Goal: Information Seeking & Learning: Learn about a topic

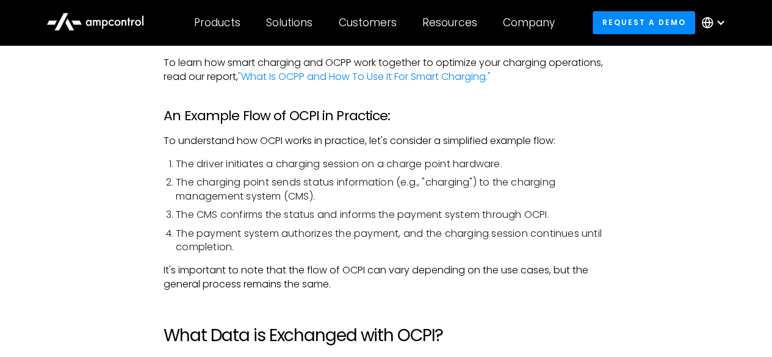
scroll to position [2687, 0]
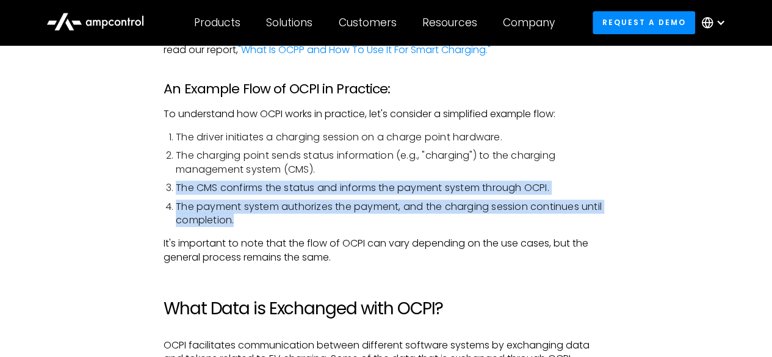
drag, startPoint x: 243, startPoint y: 206, endPoint x: 174, endPoint y: 173, distance: 76.5
click at [174, 173] on ol "The driver initiates a charging session on a charge point hardware. The chargin…" at bounding box center [386, 179] width 445 height 96
click at [545, 181] on li "The CMS confirms the status and informs the payment system through OCPI." at bounding box center [392, 187] width 433 height 13
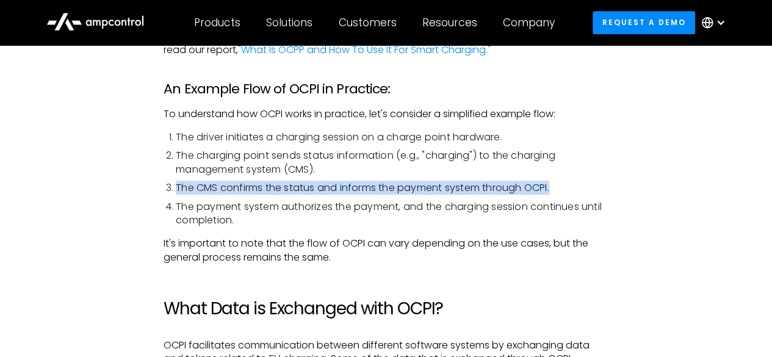
drag, startPoint x: 555, startPoint y: 173, endPoint x: 174, endPoint y: 168, distance: 381.0
click at [176, 181] on li "The CMS confirms the status and informs the payment system through OCPI." at bounding box center [392, 187] width 433 height 13
click at [250, 181] on li "The CMS confirms the status and informs the payment system through OCPI." at bounding box center [392, 187] width 433 height 13
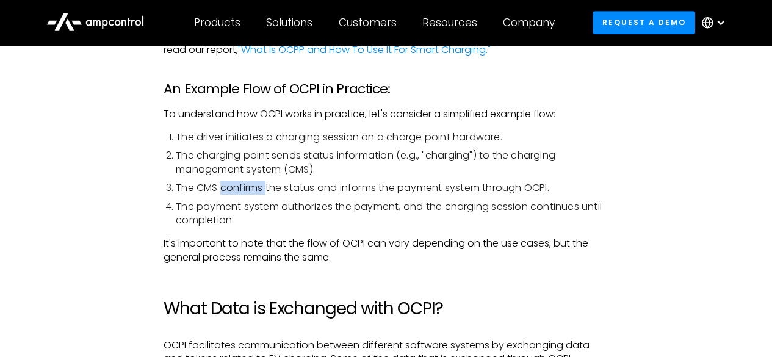
click at [250, 181] on li "The CMS confirms the status and informs the payment system through OCPI." at bounding box center [392, 187] width 433 height 13
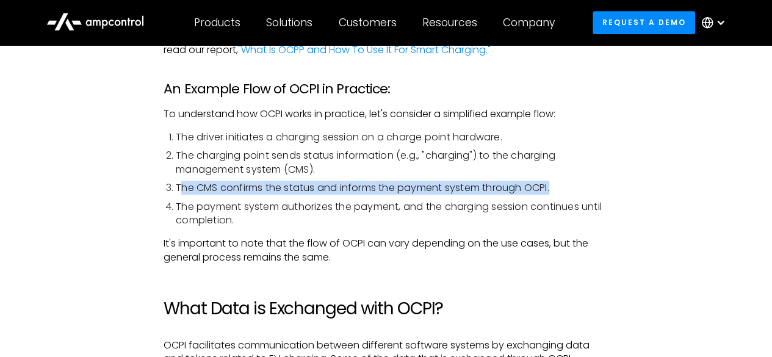
drag, startPoint x: 561, startPoint y: 170, endPoint x: 179, endPoint y: 172, distance: 382.2
click at [179, 181] on li "The CMS confirms the status and informs the payment system through OCPI." at bounding box center [392, 187] width 433 height 13
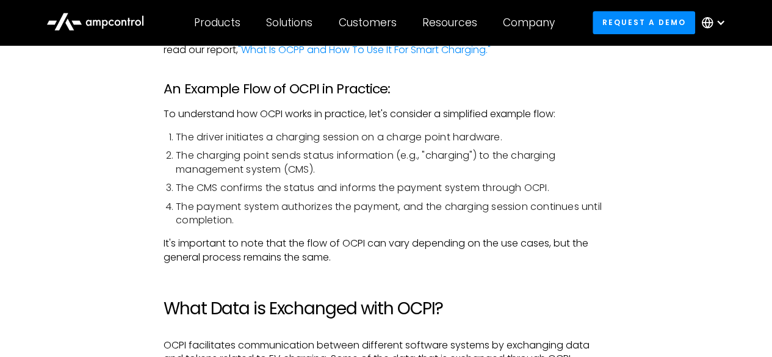
click at [237, 206] on li "The payment system authorizes the payment, and the charging session continues u…" at bounding box center [392, 213] width 433 height 27
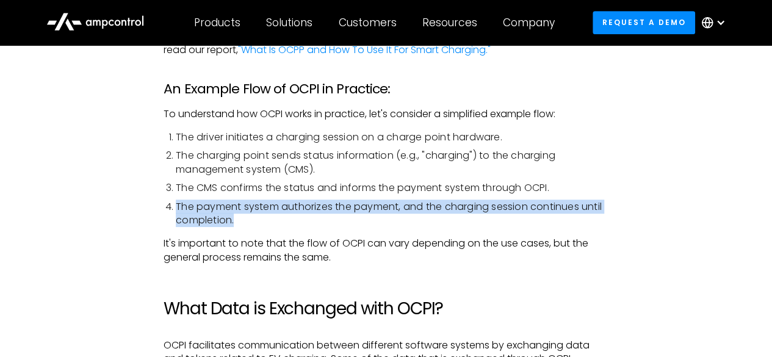
drag, startPoint x: 237, startPoint y: 206, endPoint x: 175, endPoint y: 187, distance: 64.9
click at [176, 200] on li "The payment system authorizes the payment, and the charging session continues u…" at bounding box center [392, 213] width 433 height 27
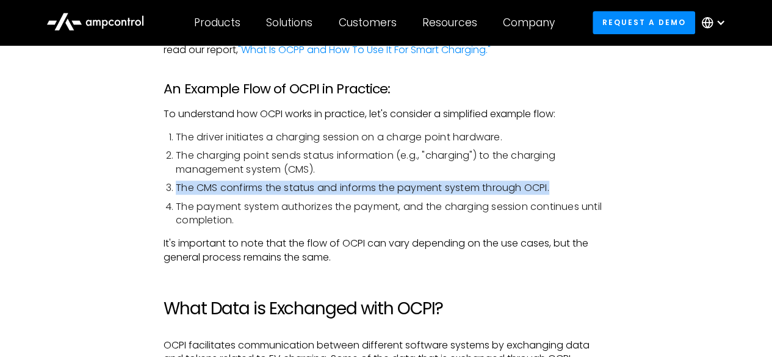
drag, startPoint x: 563, startPoint y: 170, endPoint x: 175, endPoint y: 172, distance: 387.7
click at [176, 181] on li "The CMS confirms the status and informs the payment system through OCPI." at bounding box center [392, 187] width 433 height 13
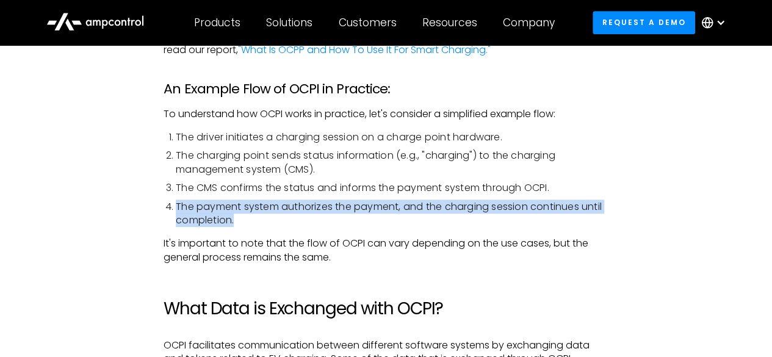
drag, startPoint x: 240, startPoint y: 206, endPoint x: 175, endPoint y: 188, distance: 67.7
click at [176, 200] on li "The payment system authorizes the payment, and the charging session continues u…" at bounding box center [392, 213] width 433 height 27
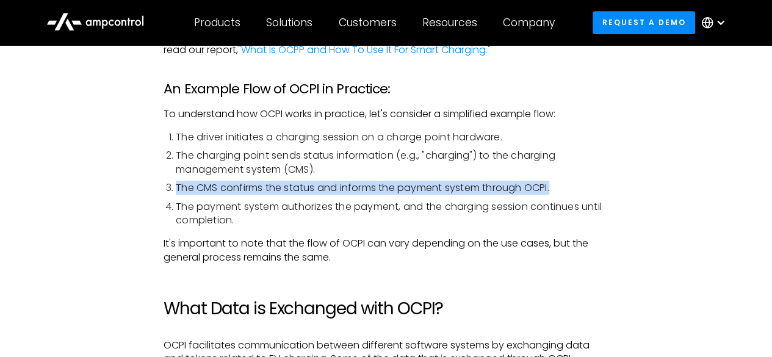
drag, startPoint x: 554, startPoint y: 173, endPoint x: 176, endPoint y: 177, distance: 377.9
click at [176, 181] on li "The CMS confirms the status and informs the payment system through OCPI." at bounding box center [392, 187] width 433 height 13
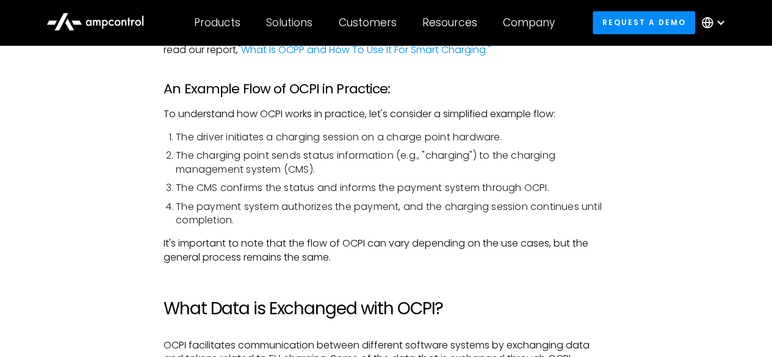
click at [313, 200] on li "The payment system authorizes the payment, and the charging session continues u…" at bounding box center [392, 213] width 433 height 27
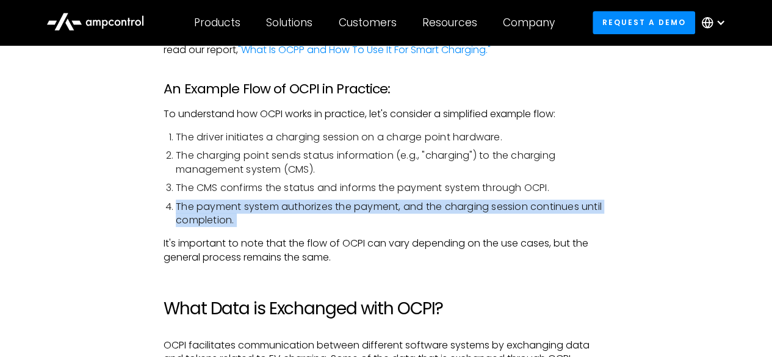
click at [313, 200] on li "The payment system authorizes the payment, and the charging session continues u…" at bounding box center [392, 213] width 433 height 27
click at [247, 207] on li "The payment system authorizes the payment, and the charging session continues u…" at bounding box center [392, 213] width 433 height 27
drag, startPoint x: 237, startPoint y: 206, endPoint x: 178, endPoint y: 194, distance: 60.5
click at [178, 200] on li "The payment system authorizes the payment, and the charging session continues u…" at bounding box center [392, 213] width 433 height 27
click at [253, 200] on li "The payment system authorizes the payment, and the charging session continues u…" at bounding box center [392, 213] width 433 height 27
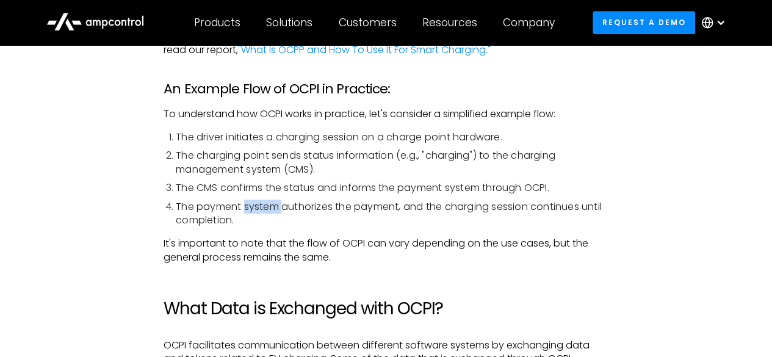
click at [253, 200] on li "The payment system authorizes the payment, and the charging session continues u…" at bounding box center [392, 213] width 433 height 27
click at [241, 206] on li "The payment system authorizes the payment, and the charging session continues u…" at bounding box center [392, 213] width 433 height 27
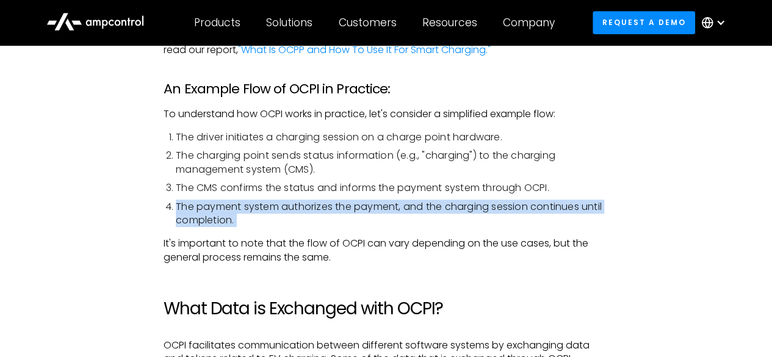
drag, startPoint x: 241, startPoint y: 206, endPoint x: 184, endPoint y: 187, distance: 59.7
click at [176, 200] on li "The payment system authorizes the payment, and the charging session continues u…" at bounding box center [392, 213] width 433 height 27
click at [269, 202] on li "The payment system authorizes the payment, and the charging session continues u…" at bounding box center [392, 213] width 433 height 27
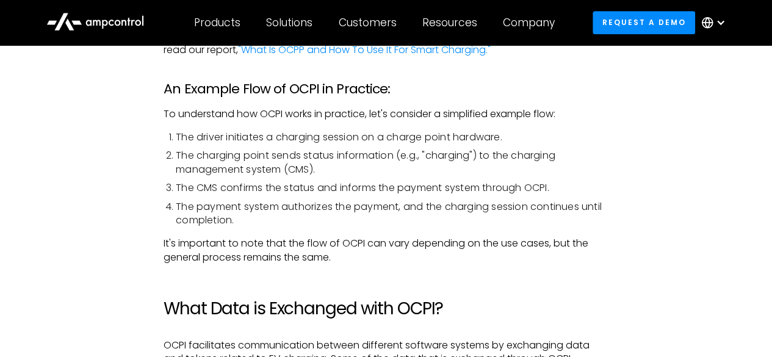
click at [260, 200] on li "The payment system authorizes the payment, and the charging session continues u…" at bounding box center [392, 213] width 433 height 27
click at [249, 203] on li "The payment system authorizes the payment, and the charging session continues u…" at bounding box center [392, 213] width 433 height 27
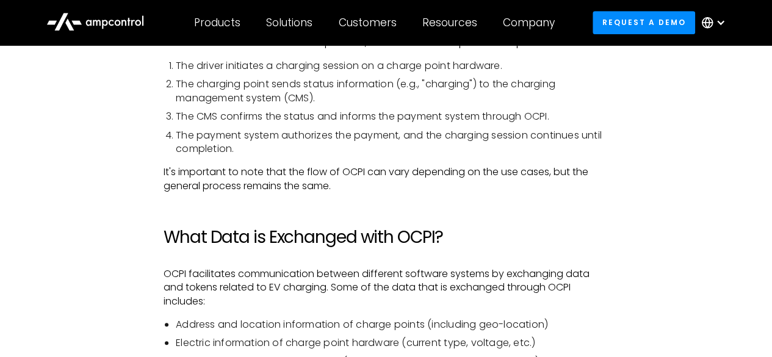
scroll to position [2870, 0]
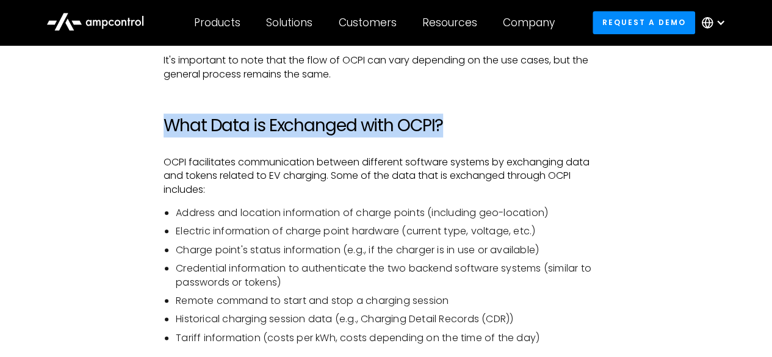
drag, startPoint x: 444, startPoint y: 109, endPoint x: 161, endPoint y: 107, distance: 283.3
click at [190, 115] on h2 "What Data is Exchanged with OCPI?" at bounding box center [386, 125] width 445 height 21
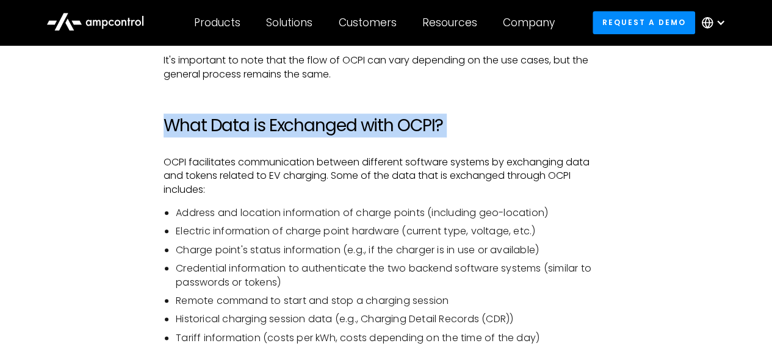
click at [244, 115] on h2 "What Data is Exchanged with OCPI?" at bounding box center [386, 125] width 445 height 21
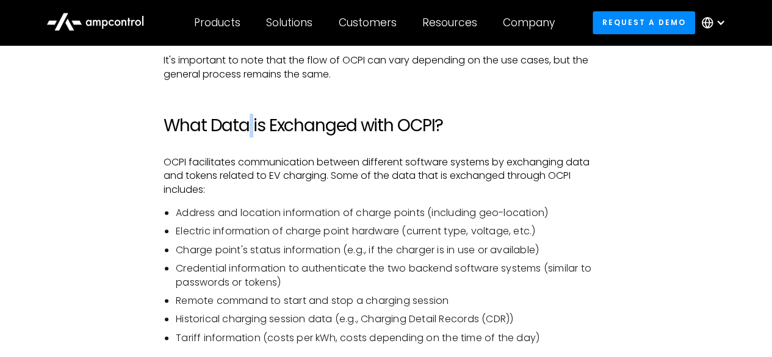
click at [244, 115] on h2 "What Data is Exchanged with OCPI?" at bounding box center [386, 125] width 445 height 21
click at [321, 115] on h2 "What Data is Exchanged with OCPI?" at bounding box center [386, 125] width 445 height 21
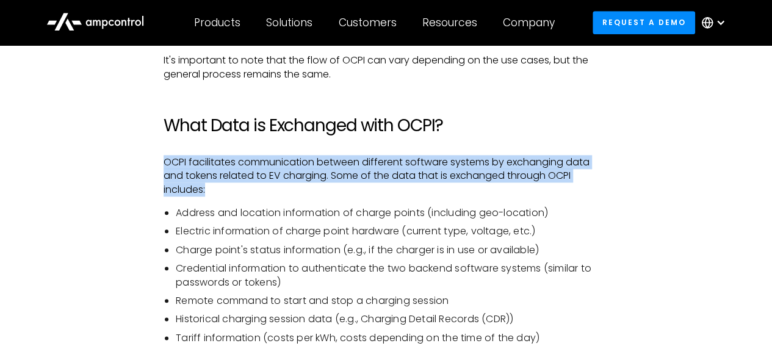
drag, startPoint x: 165, startPoint y: 145, endPoint x: 211, endPoint y: 175, distance: 55.5
click at [211, 175] on p "OCPI facilitates communication between different software systems by exchanging…" at bounding box center [386, 176] width 445 height 41
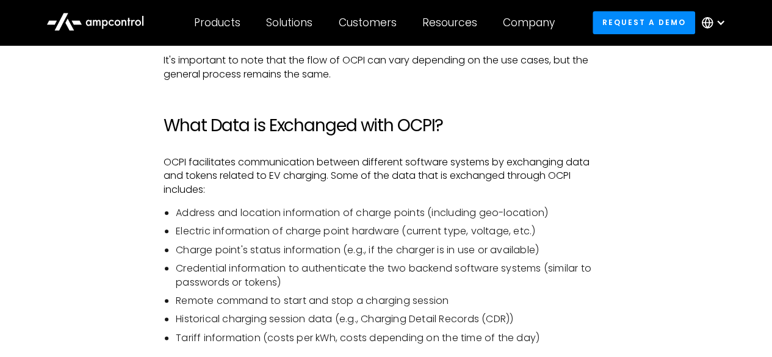
click at [478, 206] on li "Address and location information of charge points (including geo-location)" at bounding box center [392, 212] width 433 height 13
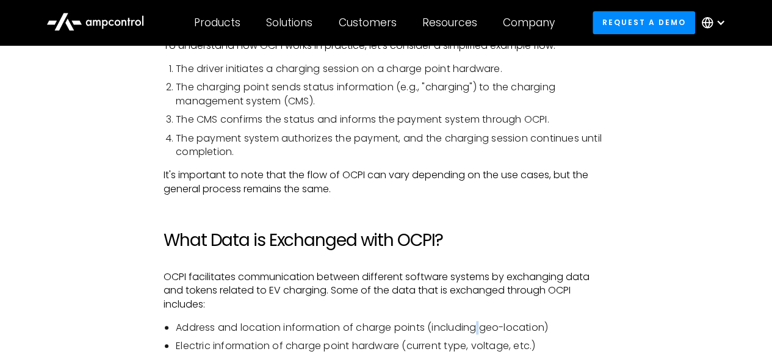
scroll to position [2626, 0]
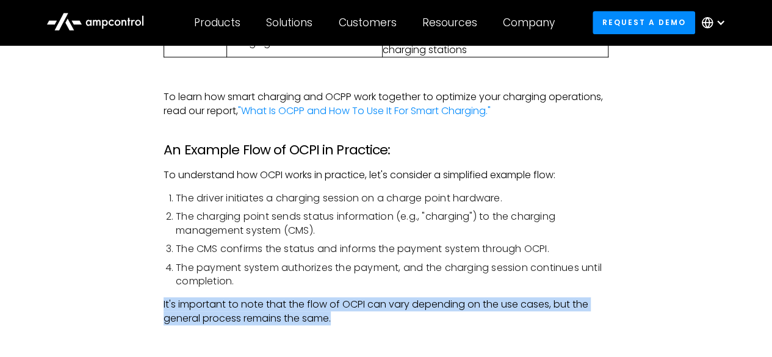
drag, startPoint x: 337, startPoint y: 305, endPoint x: 164, endPoint y: 294, distance: 173.1
click at [164, 298] on p "It's important to note that the flow of OCPI can vary depending on the use case…" at bounding box center [386, 311] width 445 height 27
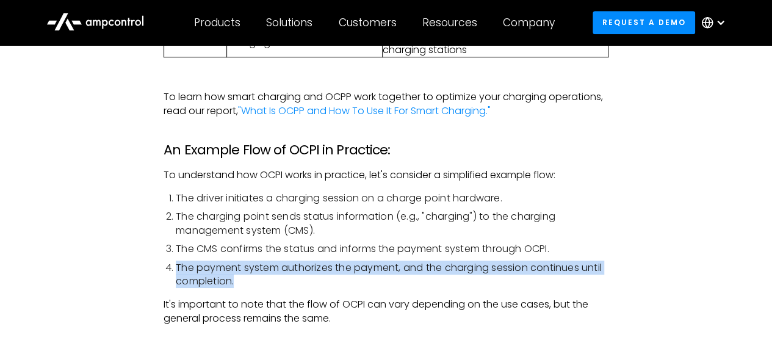
drag, startPoint x: 236, startPoint y: 266, endPoint x: 170, endPoint y: 250, distance: 67.8
click at [176, 261] on li "The payment system authorizes the payment, and the charging session continues u…" at bounding box center [392, 274] width 433 height 27
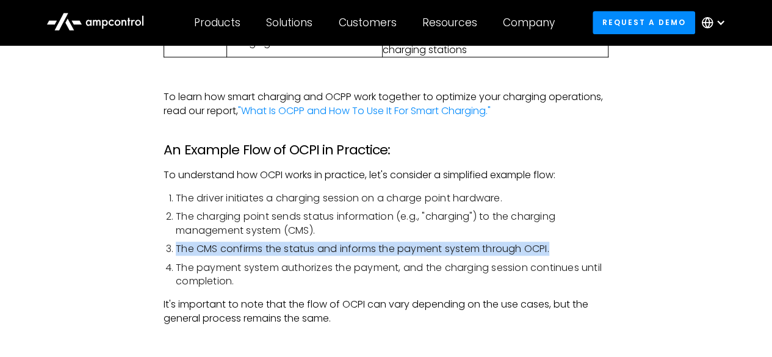
drag, startPoint x: 557, startPoint y: 232, endPoint x: 167, endPoint y: 233, distance: 389.5
click at [176, 242] on li "The CMS confirms the status and informs the payment system through OCPI." at bounding box center [392, 248] width 433 height 13
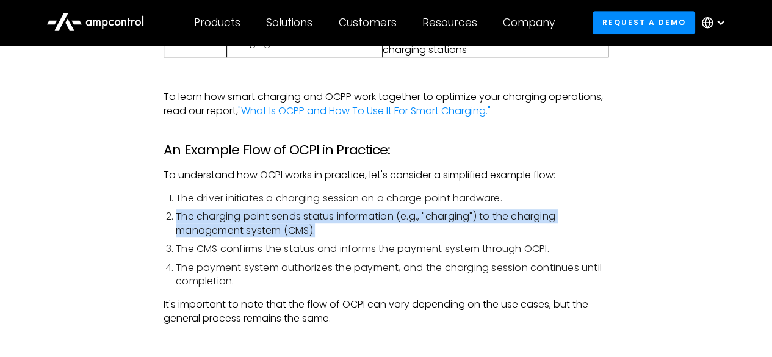
drag, startPoint x: 333, startPoint y: 216, endPoint x: 176, endPoint y: 204, distance: 157.4
click at [176, 210] on li "The charging point sends status information (e.g., "charging") to the charging …" at bounding box center [392, 223] width 433 height 27
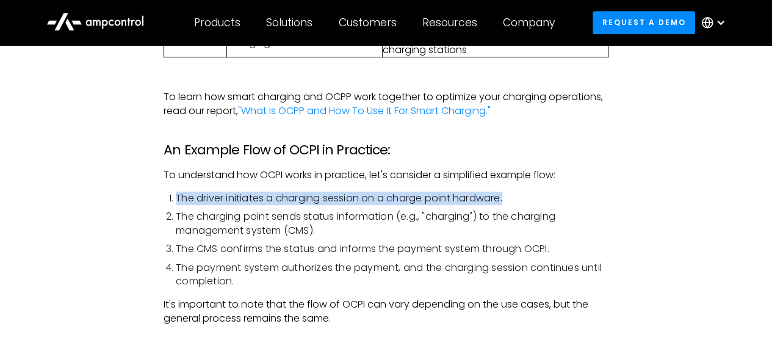
drag, startPoint x: 522, startPoint y: 179, endPoint x: 174, endPoint y: 181, distance: 348.0
click at [176, 192] on li "The driver initiates a charging session on a charge point hardware." at bounding box center [392, 198] width 433 height 13
click at [327, 192] on li "The driver initiates a charging session on a charge point hardware." at bounding box center [392, 198] width 433 height 13
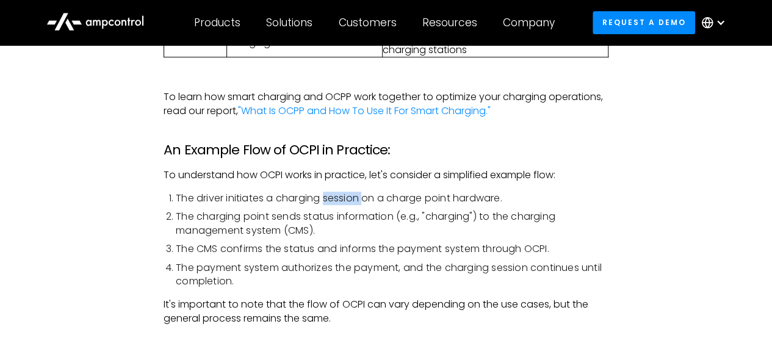
click at [327, 192] on li "The driver initiates a charging session on a charge point hardware." at bounding box center [392, 198] width 433 height 13
